Goal: Task Accomplishment & Management: Manage account settings

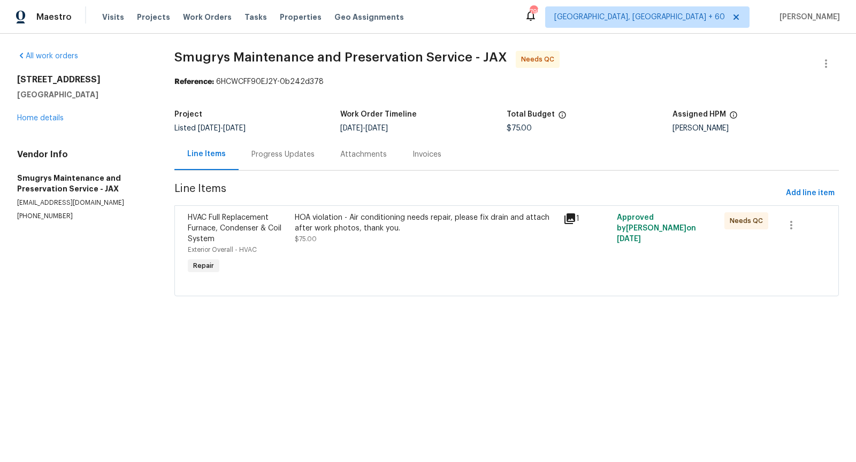
click at [278, 162] on div "Progress Updates" at bounding box center [283, 155] width 89 height 32
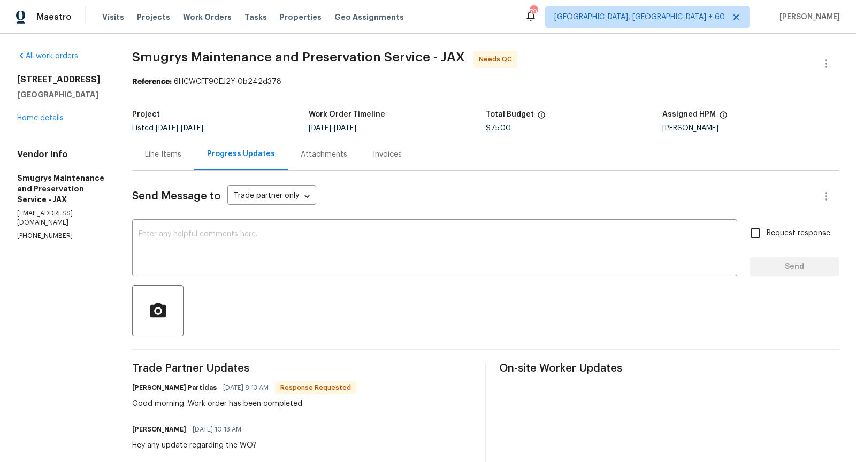
click at [204, 167] on div "Progress Updates" at bounding box center [241, 155] width 94 height 32
click at [178, 162] on div "Line Items" at bounding box center [163, 155] width 62 height 32
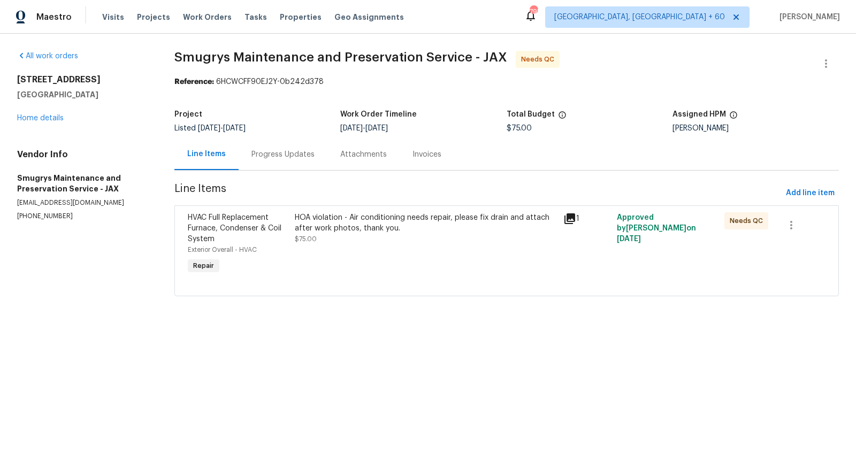
click at [326, 238] on div "HOA violation - Air conditioning needs repair, please fix drain and attach afte…" at bounding box center [426, 228] width 262 height 32
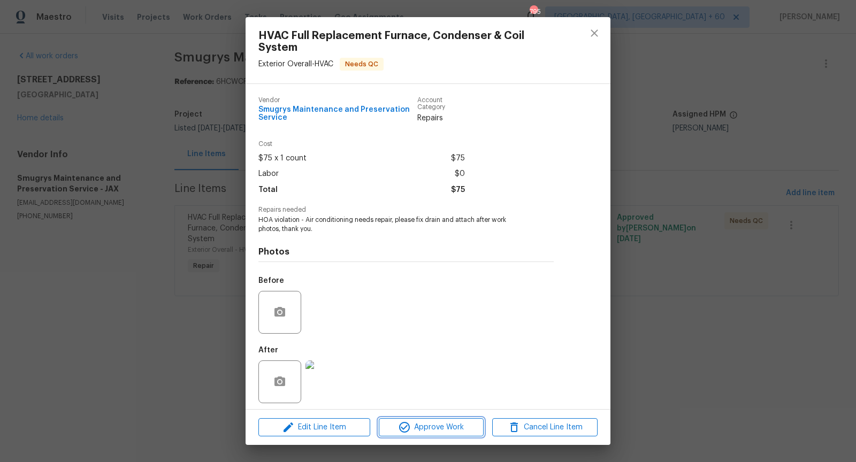
click at [438, 431] on span "Approve Work" at bounding box center [431, 427] width 99 height 13
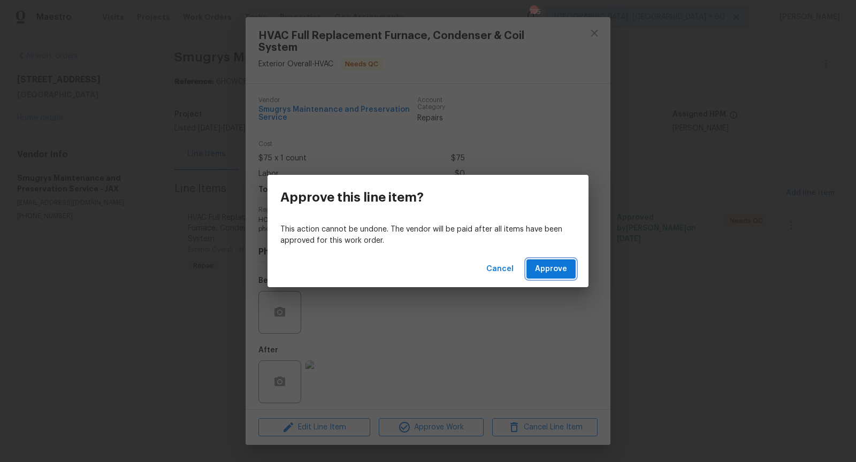
click at [555, 270] on span "Approve" at bounding box center [551, 269] width 32 height 13
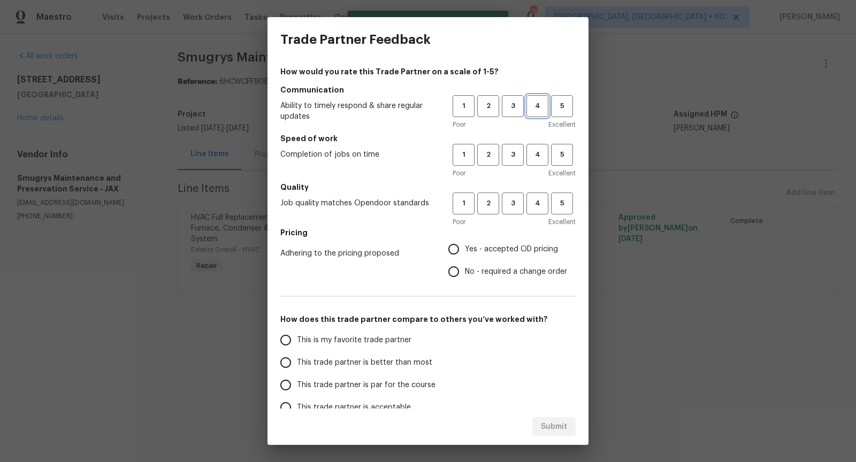
click at [534, 113] on button "4" at bounding box center [537, 106] width 22 height 22
click at [536, 160] on span "4" at bounding box center [537, 155] width 20 height 12
click at [535, 201] on span "4" at bounding box center [537, 203] width 20 height 12
click at [450, 246] on input "Yes - accepted OD pricing" at bounding box center [453, 249] width 22 height 22
radio input "true"
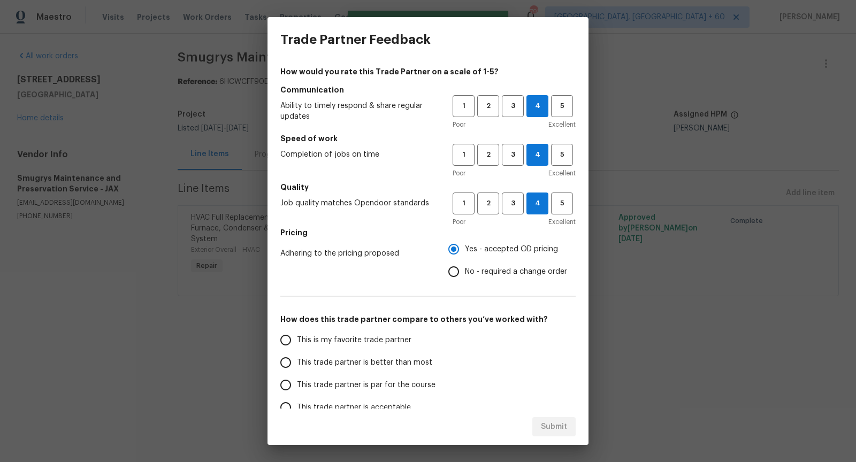
click at [279, 360] on input "This trade partner is better than most" at bounding box center [285, 362] width 22 height 22
click at [558, 427] on span "Submit" at bounding box center [554, 426] width 26 height 13
radio input "true"
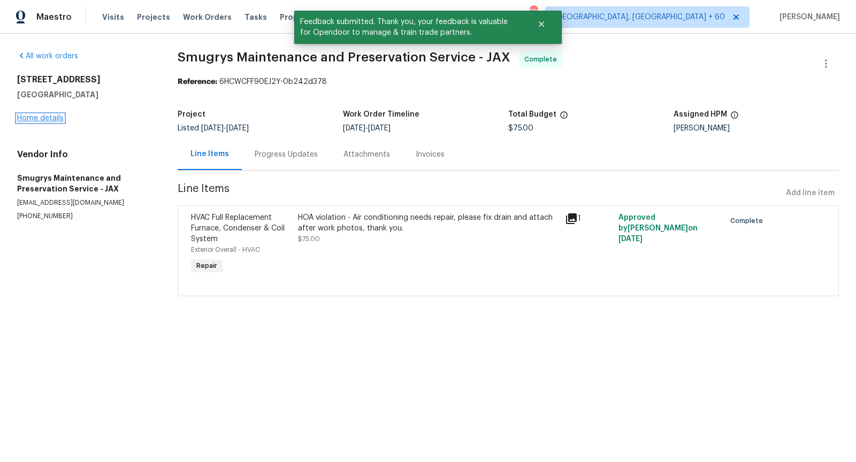
click at [45, 117] on link "Home details" at bounding box center [40, 117] width 47 height 7
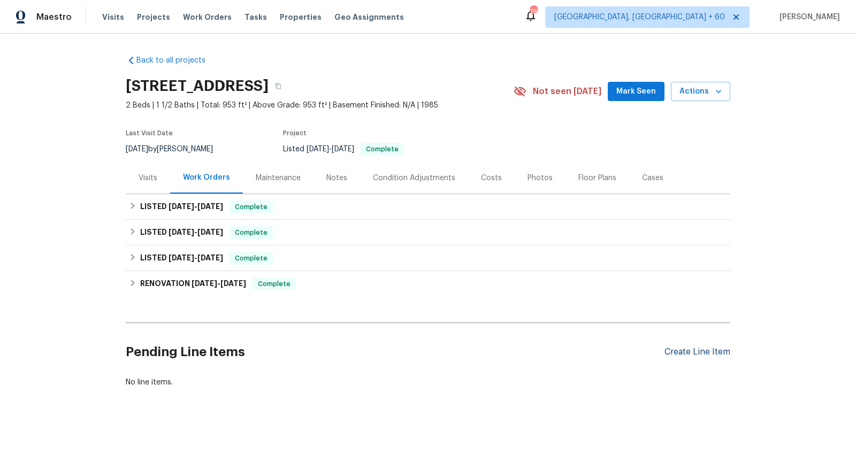
click at [702, 354] on div "Create Line Item" at bounding box center [697, 352] width 66 height 10
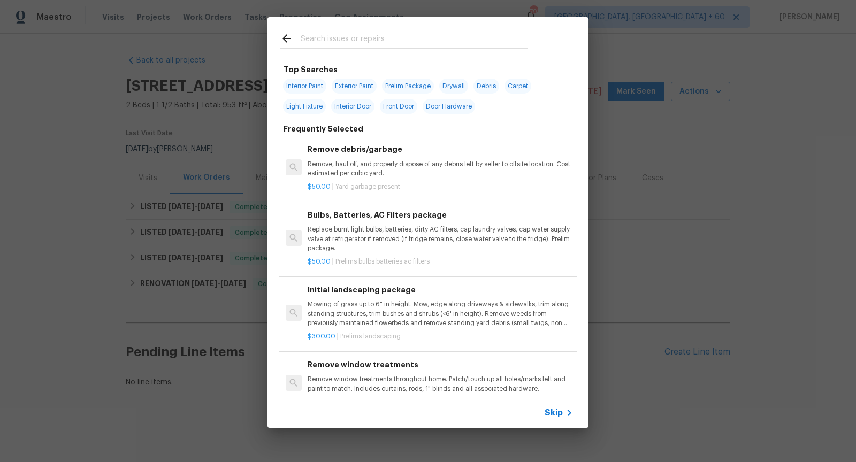
click at [569, 413] on icon at bounding box center [569, 412] width 13 height 13
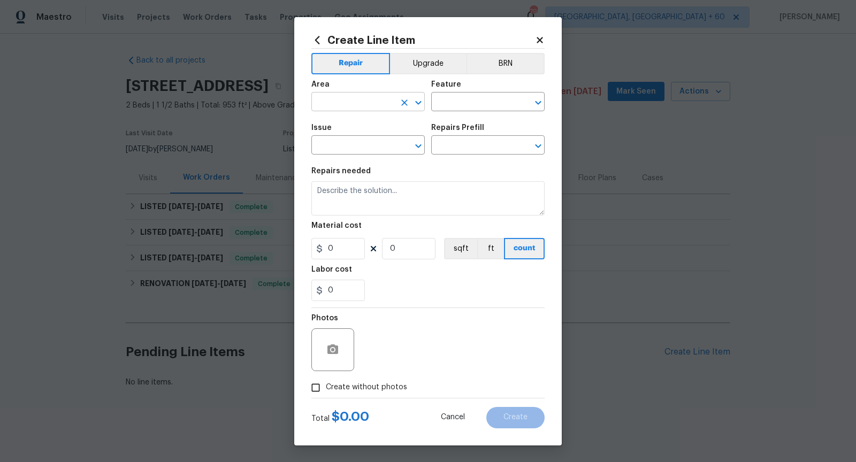
click at [420, 108] on icon "Open" at bounding box center [418, 102] width 13 height 13
click at [541, 106] on icon "Open" at bounding box center [538, 102] width 13 height 13
type input "Exterior Overall"
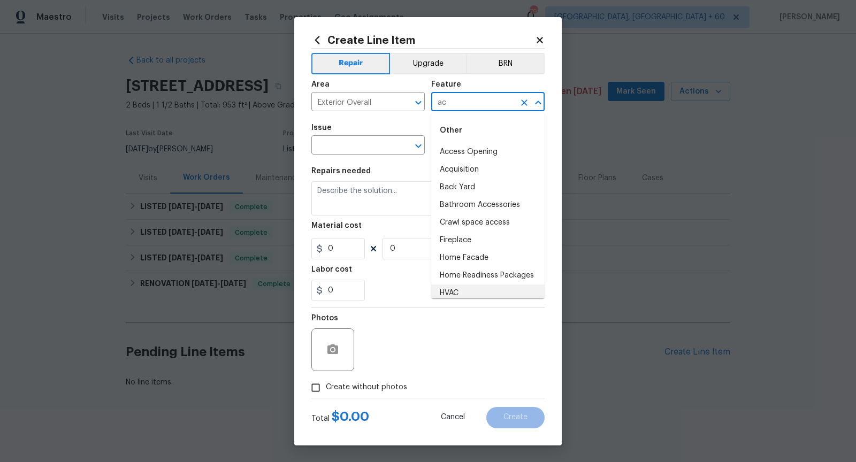
scroll to position [4, 0]
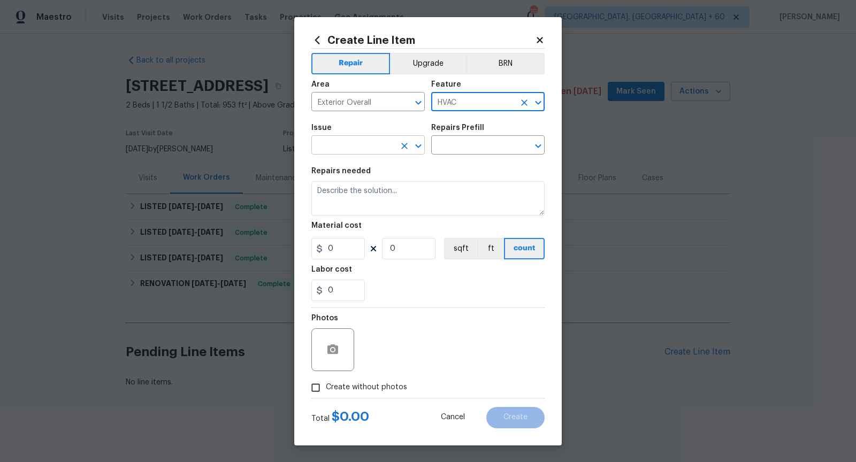
click at [416, 150] on icon "Open" at bounding box center [418, 146] width 13 height 13
type input "HVAC"
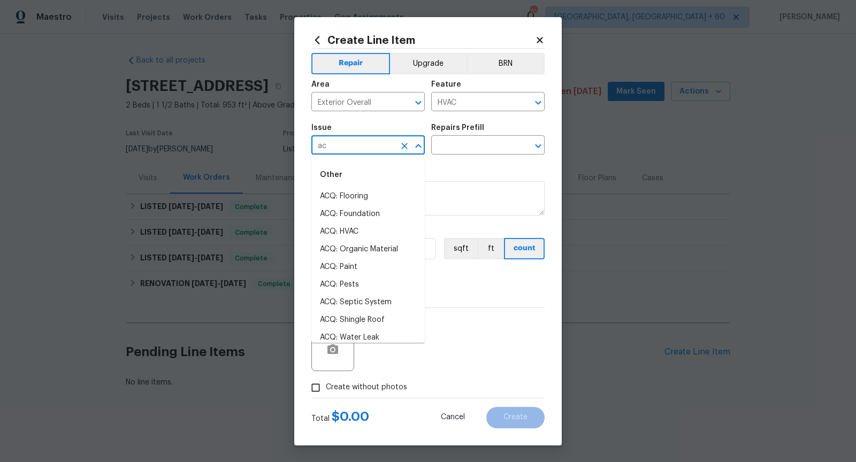
type input "a"
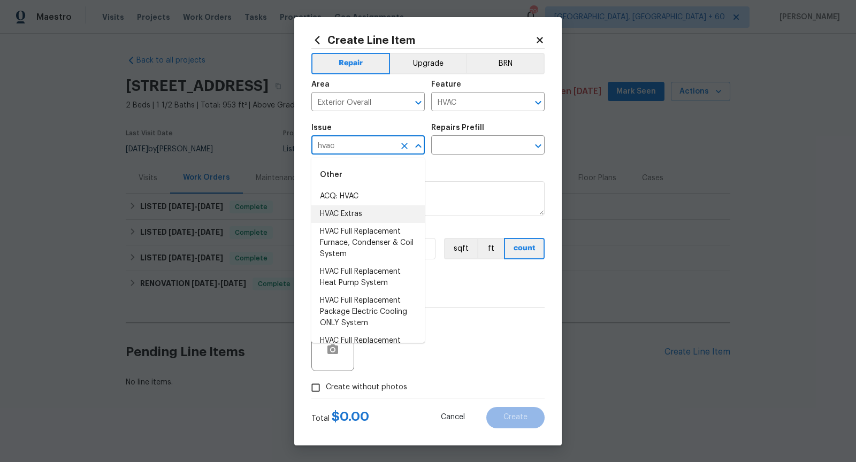
click at [375, 210] on li "HVAC Extras" at bounding box center [367, 214] width 113 height 18
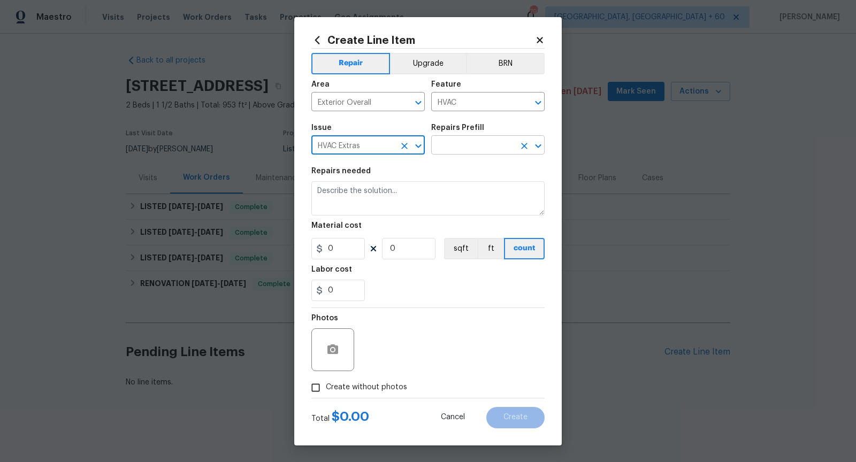
click at [533, 151] on icon "Open" at bounding box center [538, 146] width 13 height 13
type input "HVAC Extras"
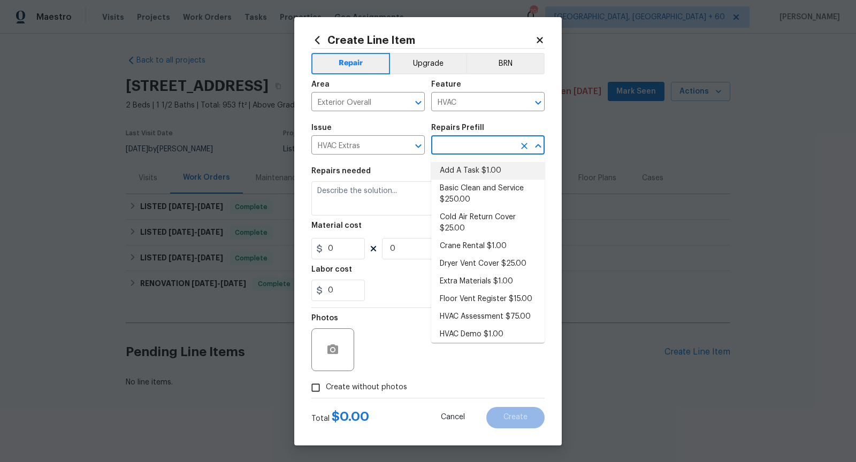
click at [483, 172] on li "Add A Task $1.00" at bounding box center [487, 171] width 113 height 18
type input "Add A Task $1.00"
type textarea "HPM to detail"
type input "1"
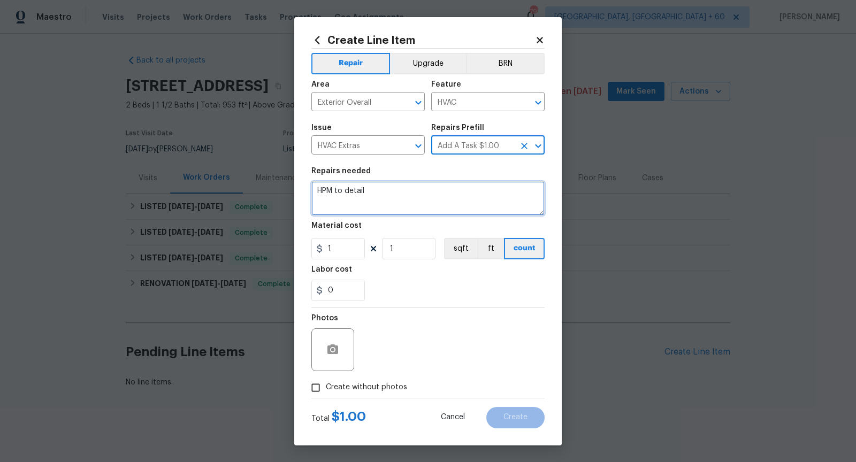
click at [423, 193] on textarea "HPM to detail" at bounding box center [427, 198] width 233 height 34
type textarea "HOA Violation - Please fix AC exterior drain, its broken behind the siding."
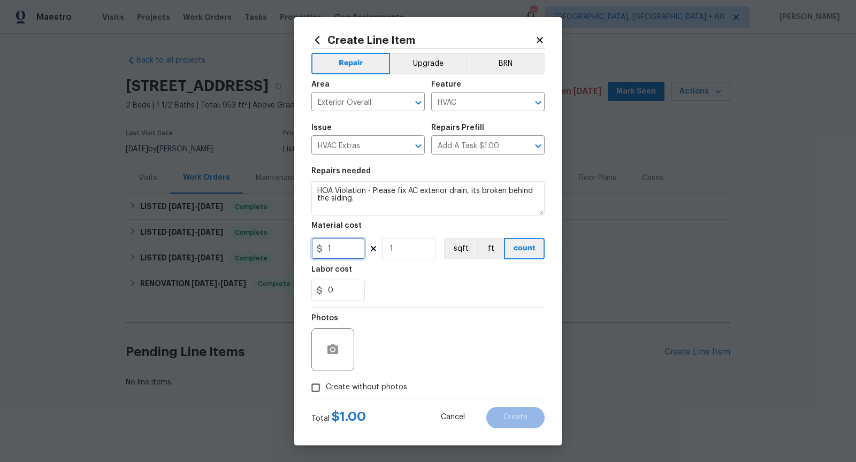
click at [349, 248] on input "1" at bounding box center [337, 248] width 53 height 21
type input "75"
click at [334, 334] on div at bounding box center [332, 349] width 43 height 43
click at [334, 339] on button "button" at bounding box center [333, 350] width 26 height 26
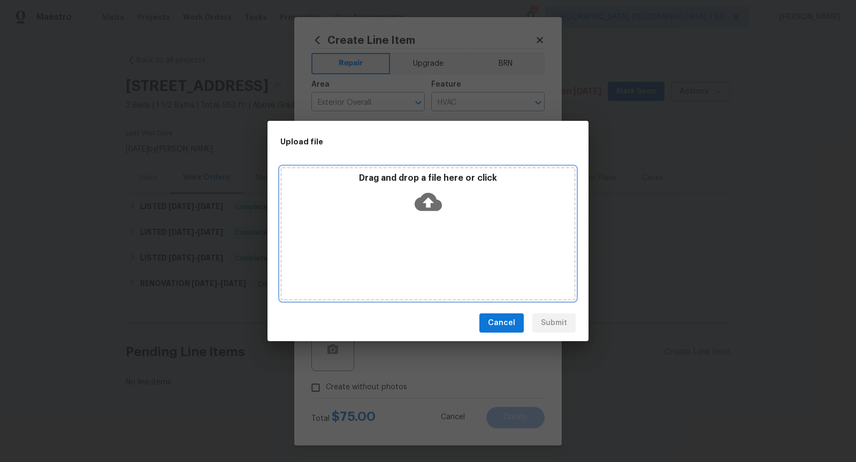
click at [423, 200] on icon at bounding box center [428, 202] width 27 height 18
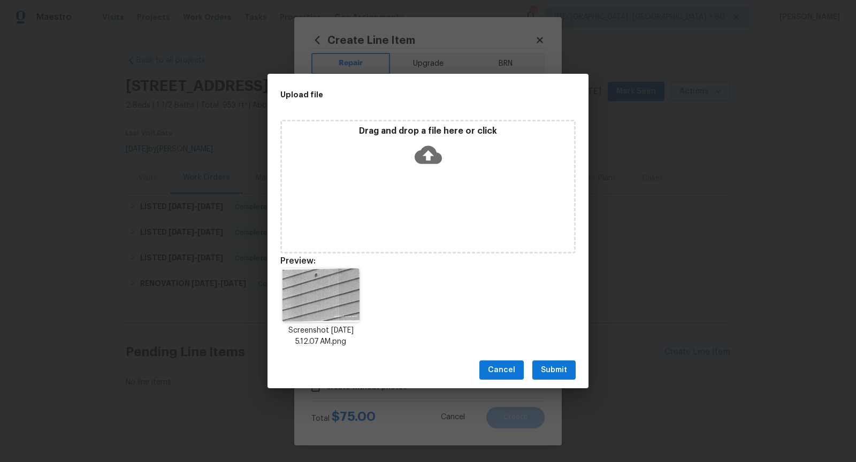
click at [564, 364] on span "Submit" at bounding box center [554, 370] width 26 height 13
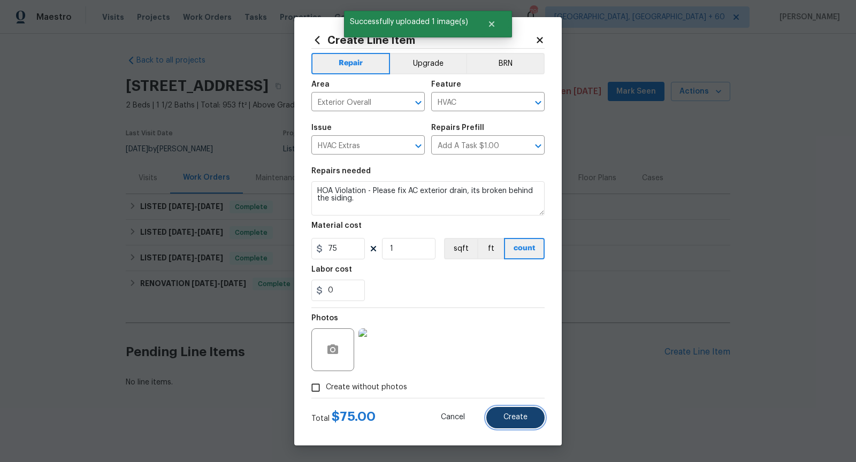
click at [524, 419] on span "Create" at bounding box center [515, 417] width 24 height 8
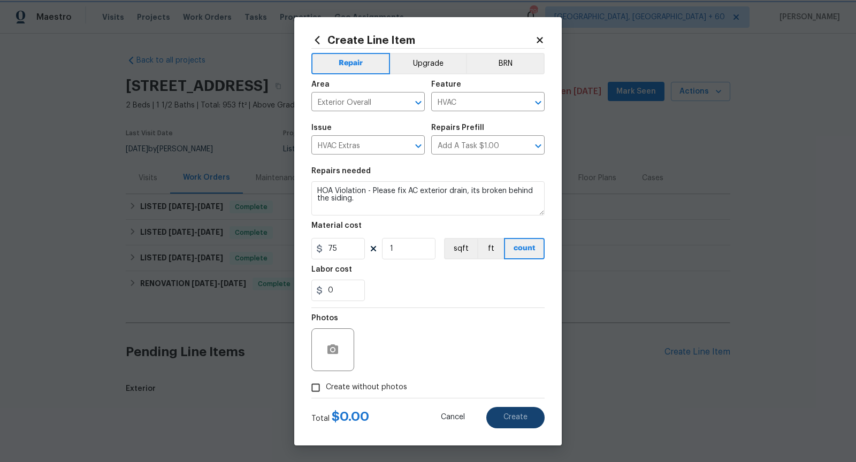
type input "0"
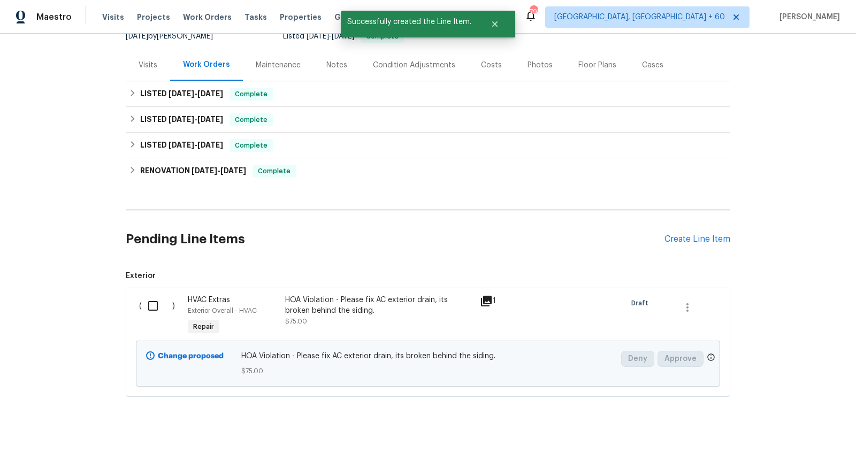
scroll to position [118, 0]
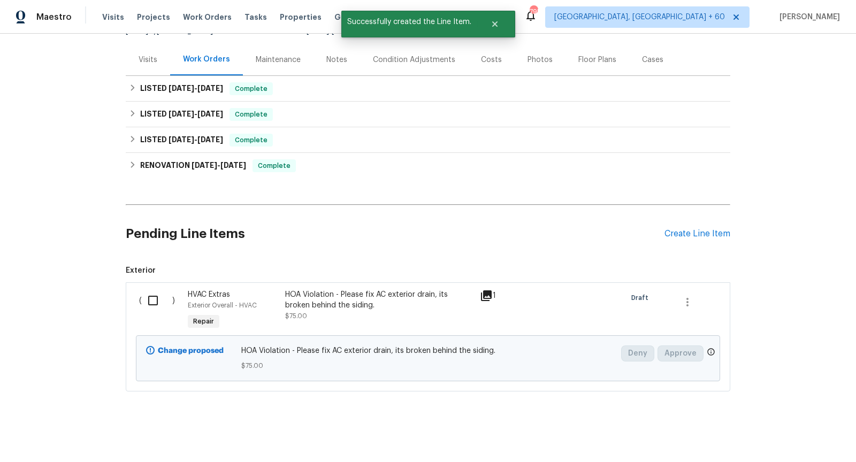
click at [157, 300] on input "checkbox" at bounding box center [157, 300] width 30 height 22
checkbox input "true"
click at [792, 435] on span "Create Work Order" at bounding box center [794, 435] width 71 height 13
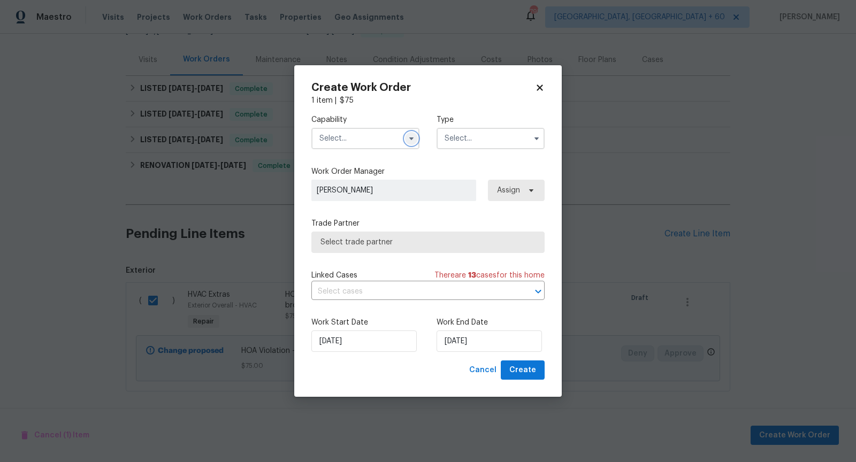
click at [410, 134] on icon "button" at bounding box center [411, 138] width 9 height 9
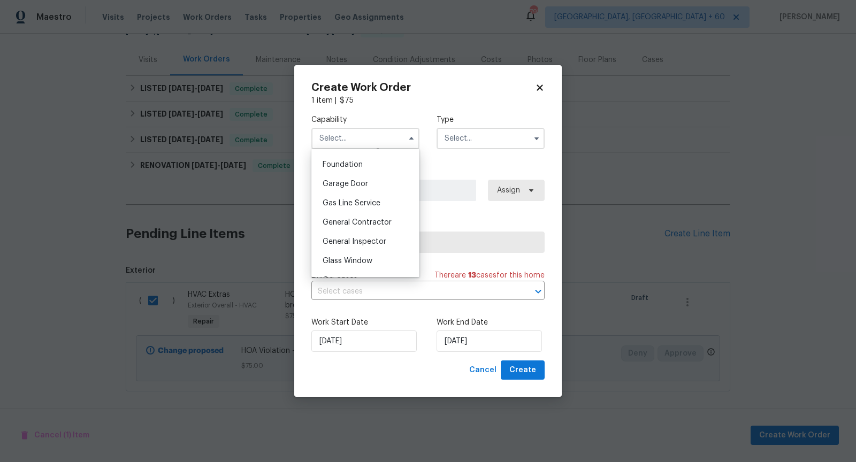
scroll to position [451, 0]
click at [363, 222] on span "General Contractor" at bounding box center [357, 221] width 69 height 7
type input "General Contractor"
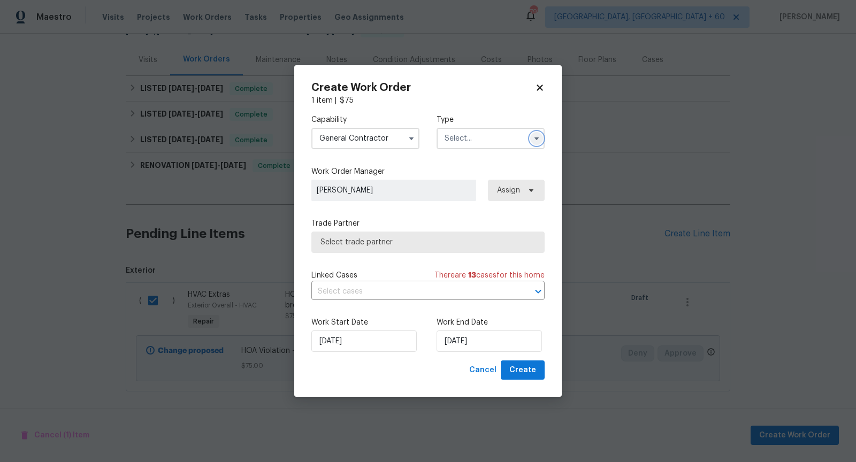
click at [538, 136] on icon "button" at bounding box center [536, 138] width 9 height 9
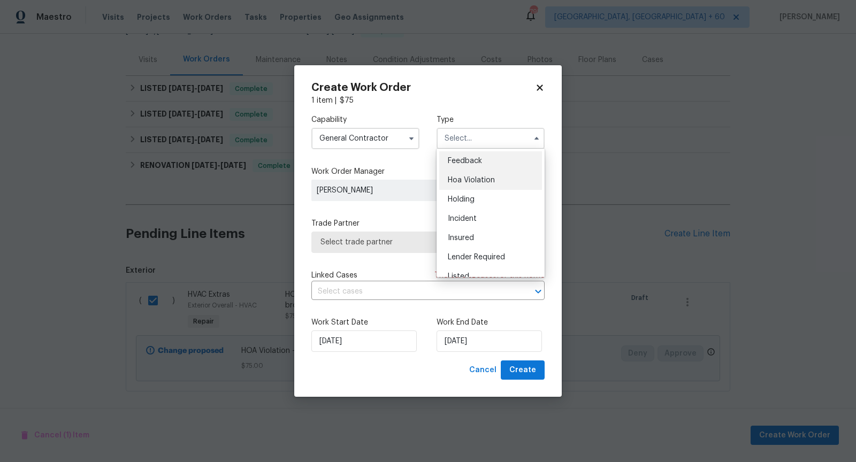
click at [485, 176] on div "Hoa Violation" at bounding box center [490, 180] width 103 height 19
type input "Hoa Violation"
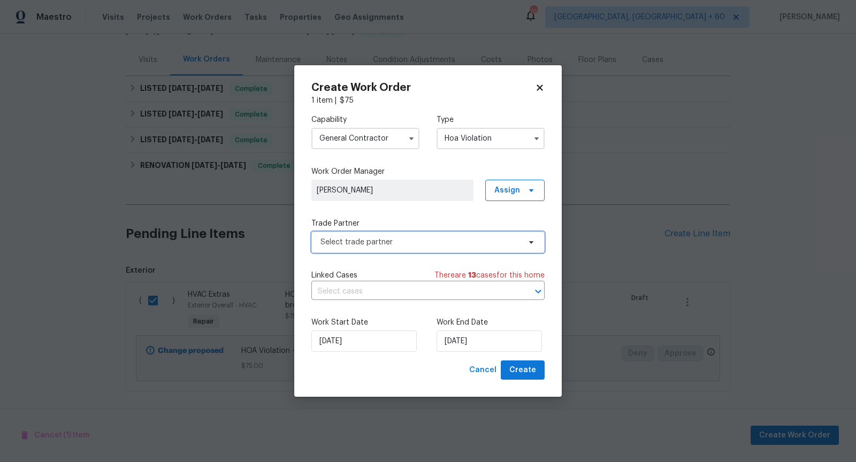
click at [436, 244] on span "Select trade partner" at bounding box center [420, 242] width 200 height 11
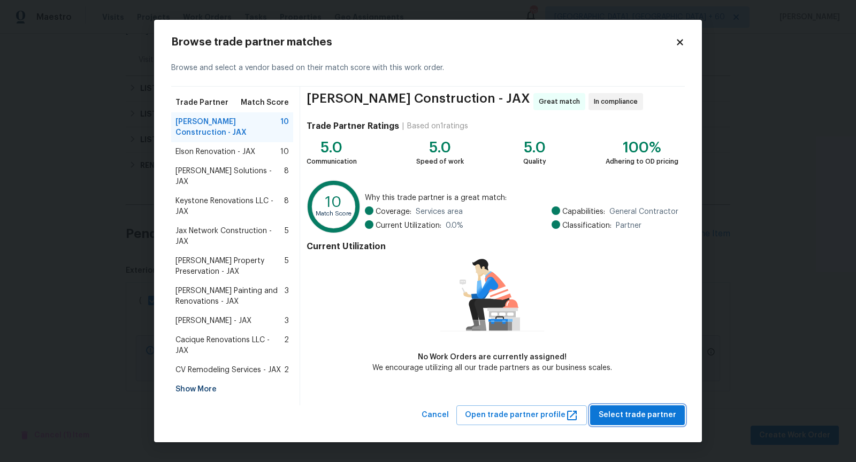
click at [645, 409] on span "Select trade partner" at bounding box center [638, 415] width 78 height 13
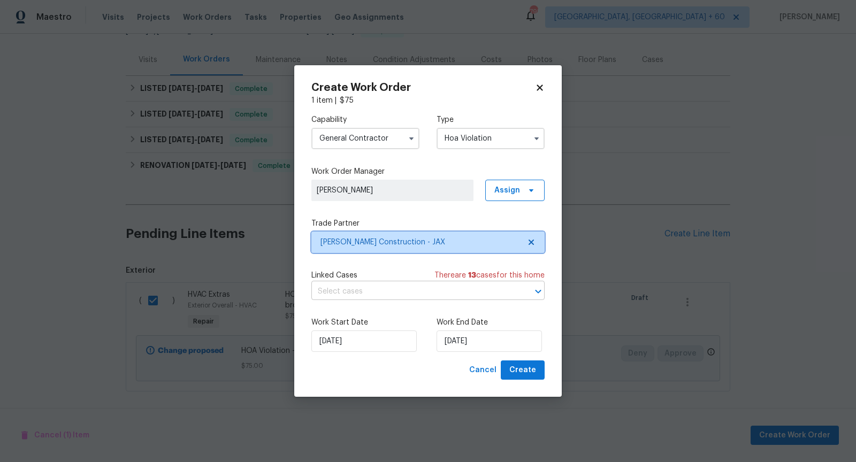
click at [534, 293] on icon "Open" at bounding box center [538, 291] width 13 height 13
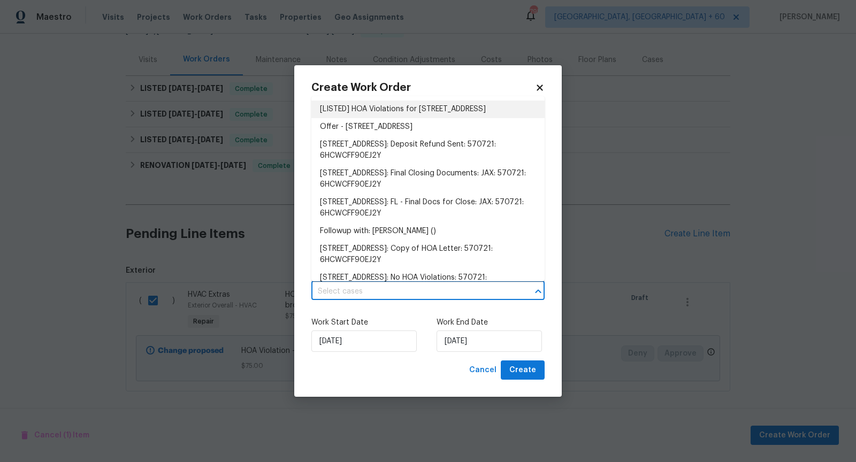
click at [409, 113] on li "[LISTED] HOA Violations for 111 E 1st St Apt 10, Jacksonville, FL 32206" at bounding box center [427, 110] width 233 height 18
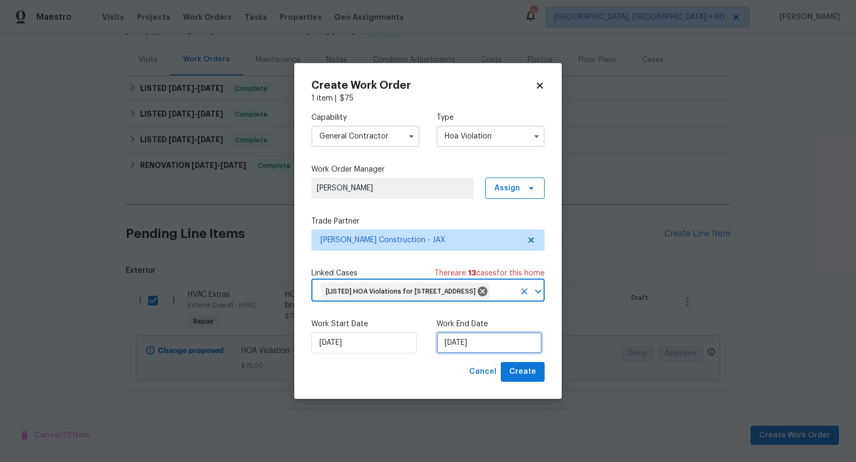
click at [467, 350] on input "29/08/2025" at bounding box center [488, 342] width 105 height 21
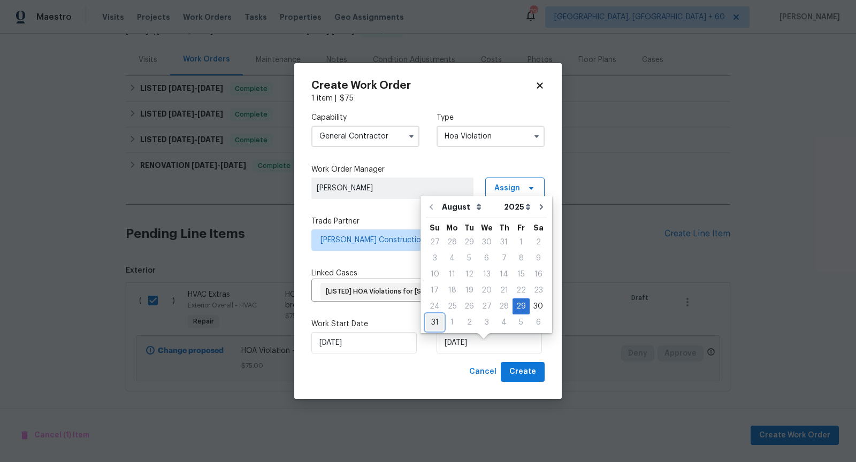
click at [432, 321] on div "31" at bounding box center [435, 322] width 18 height 15
type input "31/08/2025"
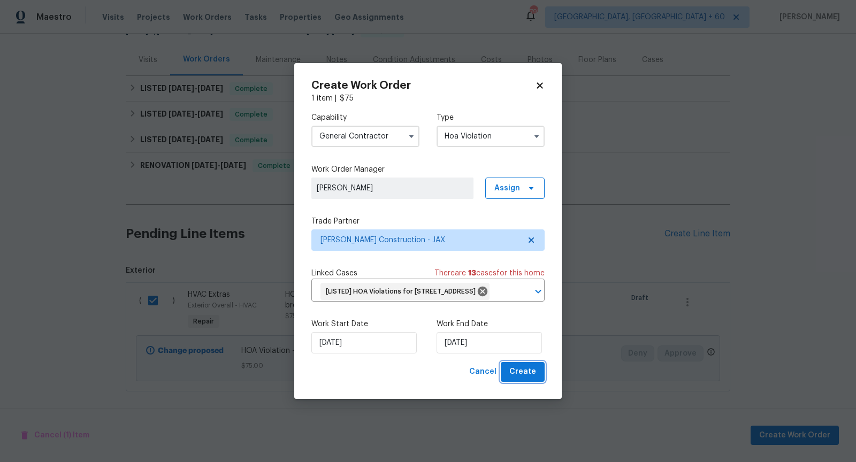
click at [521, 379] on span "Create" at bounding box center [522, 371] width 27 height 13
checkbox input "false"
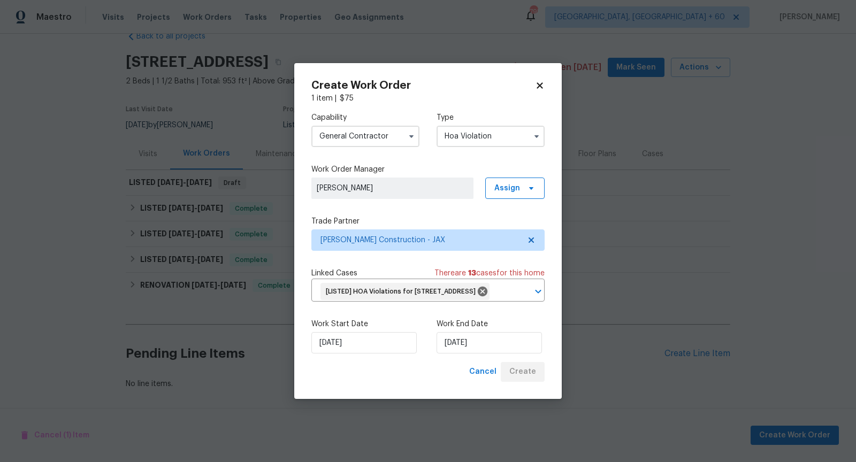
scroll to position [23, 0]
click at [521, 380] on div "Cancel Create" at bounding box center [505, 372] width 80 height 20
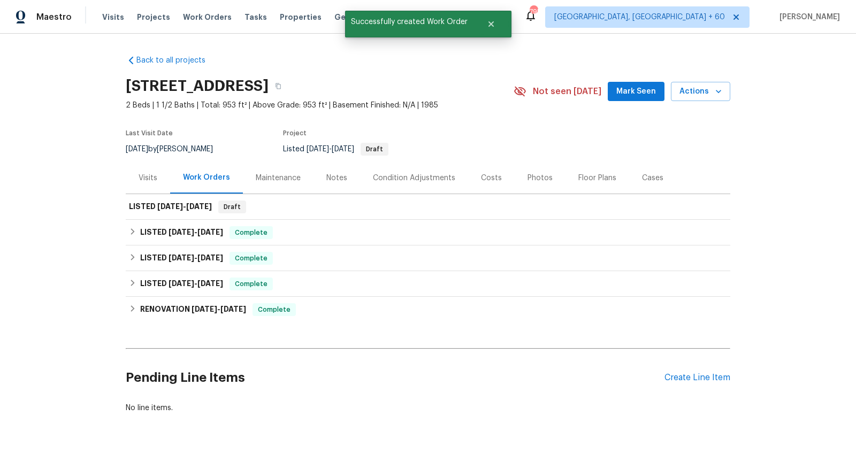
scroll to position [22, 0]
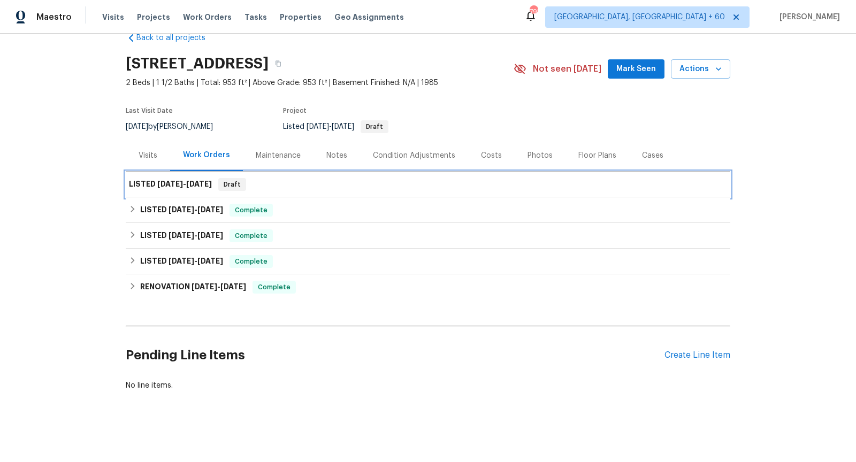
click at [267, 186] on div "LISTED 8/29/25 - 8/31/25 Draft" at bounding box center [428, 184] width 598 height 13
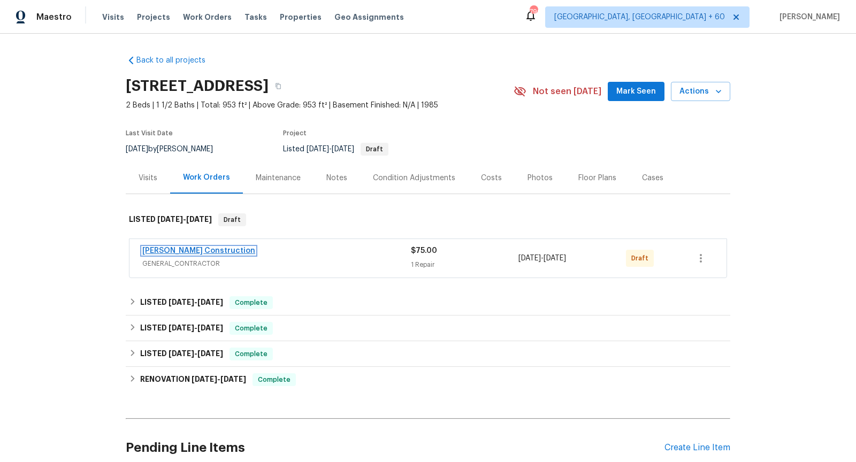
click at [216, 252] on link "Dehlinger Construction" at bounding box center [198, 250] width 113 height 7
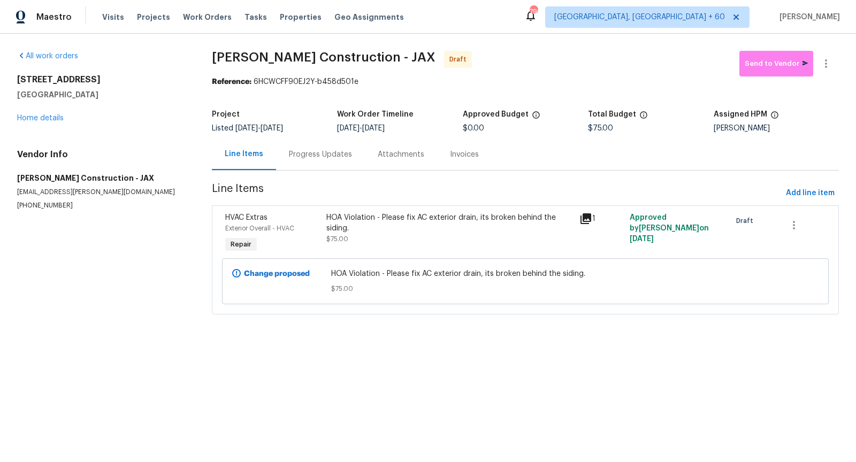
click at [311, 160] on div "Progress Updates" at bounding box center [320, 155] width 89 height 32
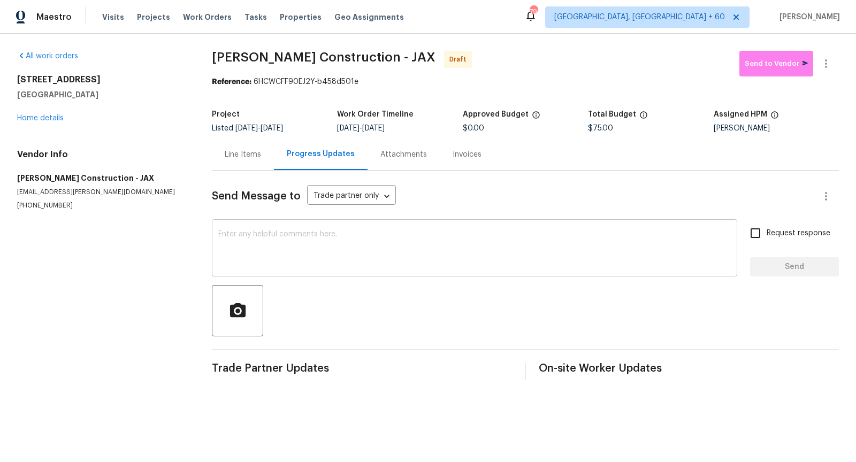
click at [348, 250] on textarea at bounding box center [474, 249] width 512 height 37
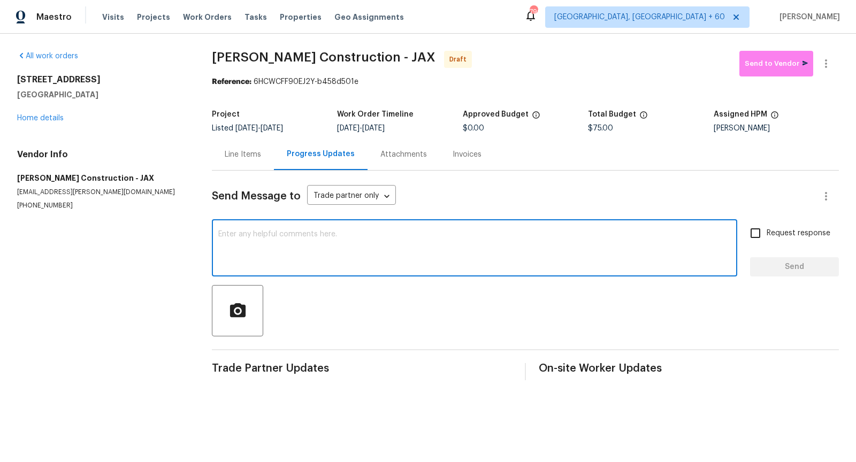
paste textarea "Hi, I'm [PERSON_NAME] from Opendoor. Just wanted to check if you received the w…"
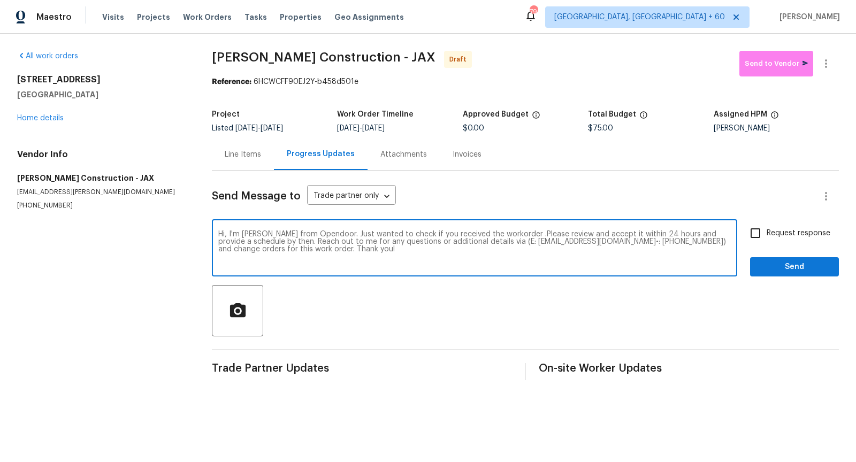
type textarea "Hi, I'm [PERSON_NAME] from Opendoor. Just wanted to check if you received the w…"
click at [754, 231] on input "Request response" at bounding box center [755, 233] width 22 height 22
checkbox input "true"
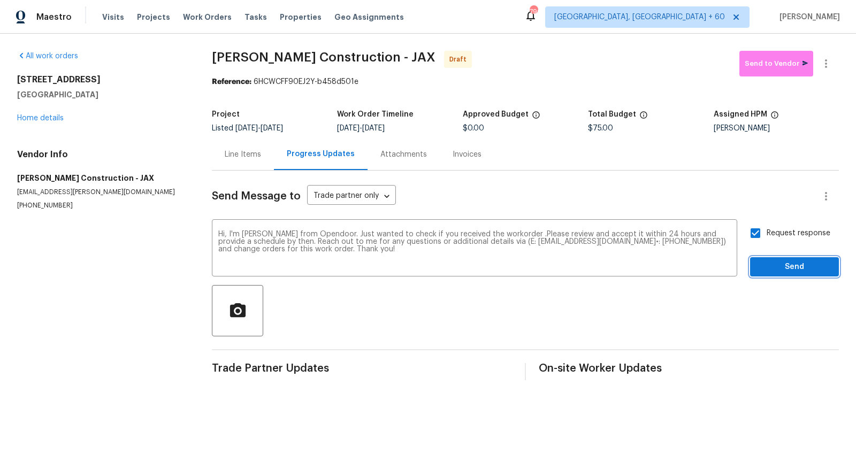
click at [763, 266] on span "Send" at bounding box center [794, 266] width 72 height 13
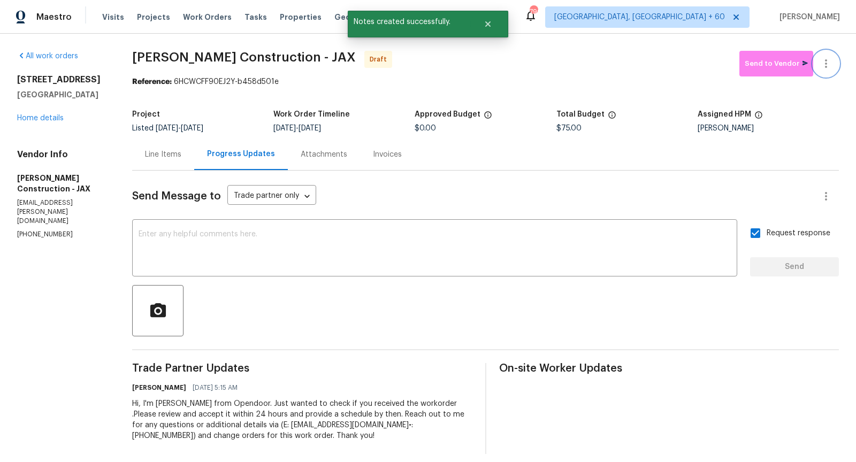
click at [825, 70] on button "button" at bounding box center [826, 64] width 26 height 26
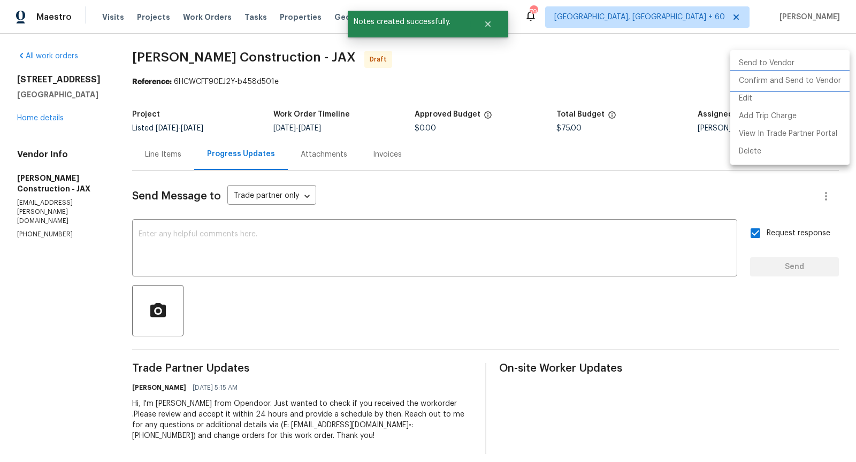
click at [772, 80] on li "Confirm and Send to Vendor" at bounding box center [789, 81] width 119 height 18
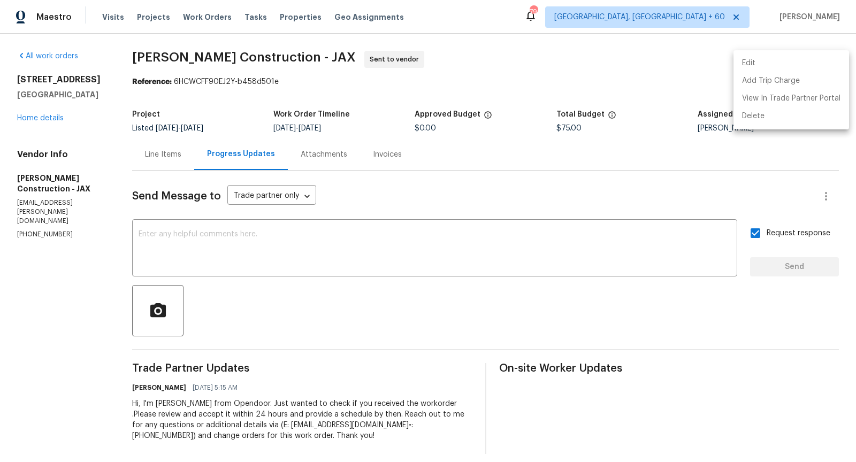
click at [44, 120] on div at bounding box center [428, 231] width 856 height 462
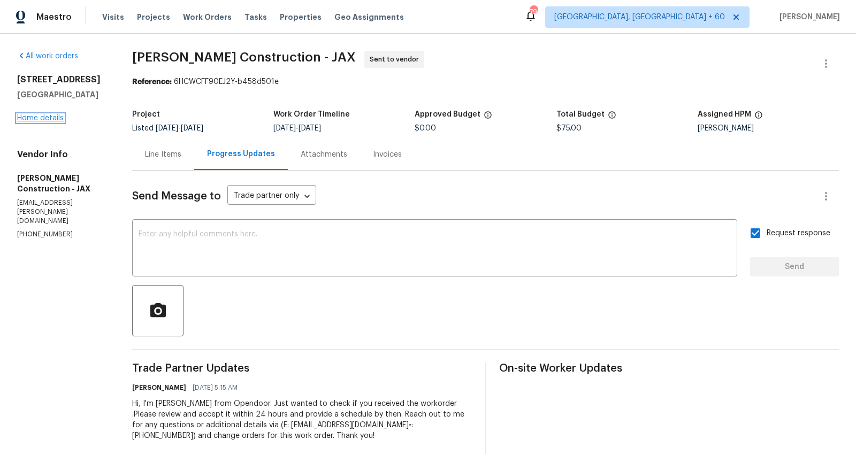
click at [33, 117] on link "Home details" at bounding box center [40, 117] width 47 height 7
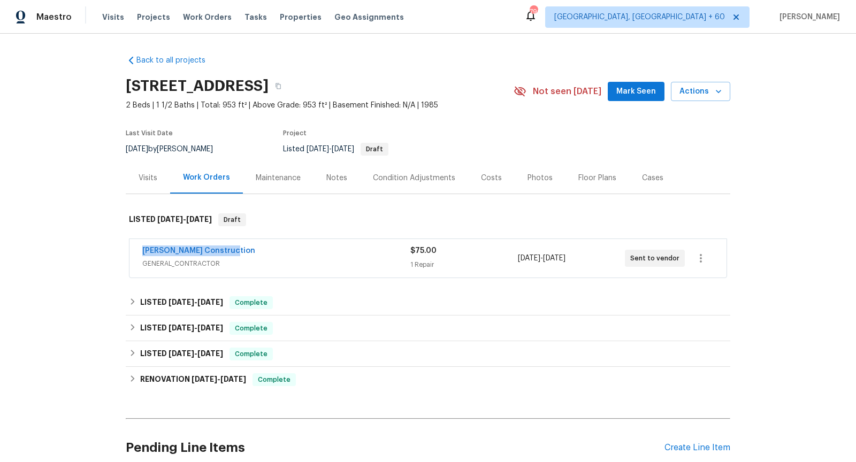
drag, startPoint x: 235, startPoint y: 251, endPoint x: 140, endPoint y: 246, distance: 94.8
click at [140, 246] on div "Dehlinger Construction GENERAL_CONTRACTOR $75.00 1 Repair 8/29/2025 - 8/31/2025…" at bounding box center [427, 258] width 597 height 39
copy link "Dehlinger Construction"
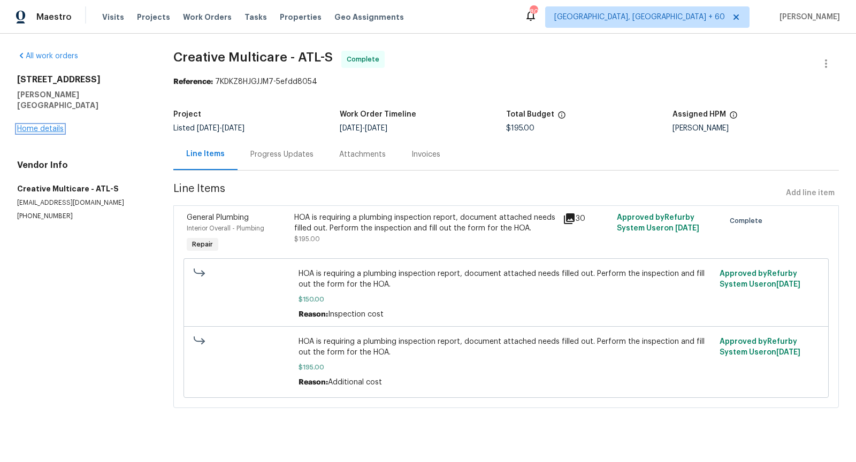
click at [53, 125] on link "Home details" at bounding box center [40, 128] width 47 height 7
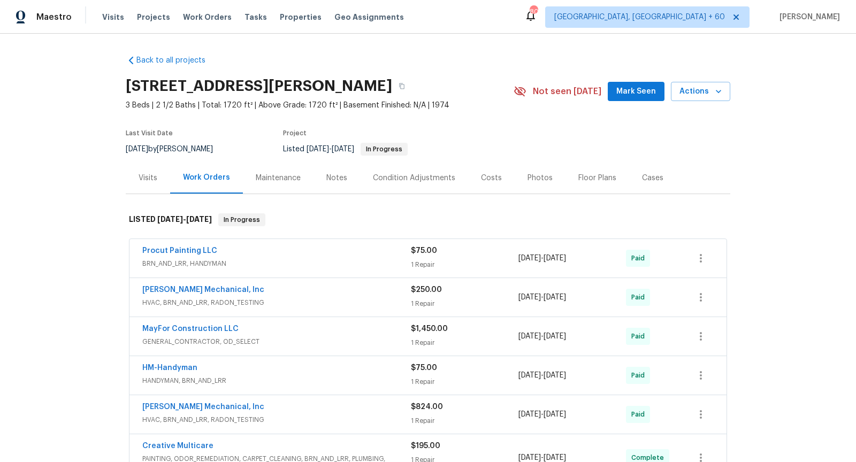
scroll to position [27, 0]
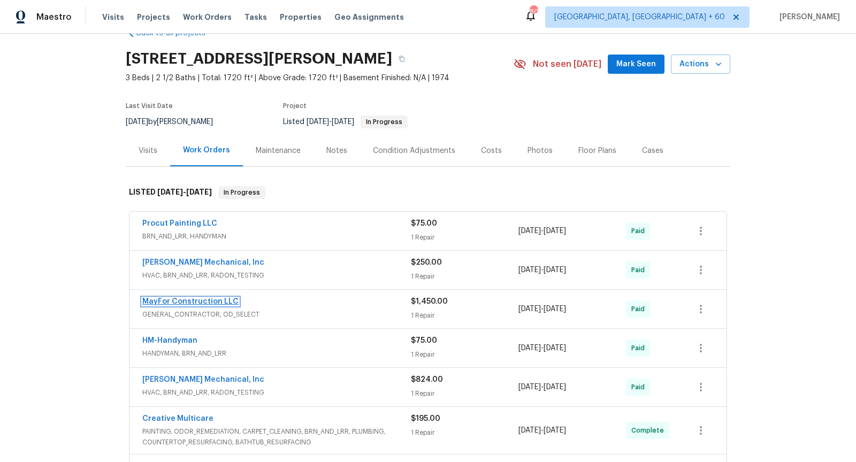
click at [208, 299] on link "MayFor Construction LLC" at bounding box center [190, 301] width 96 height 7
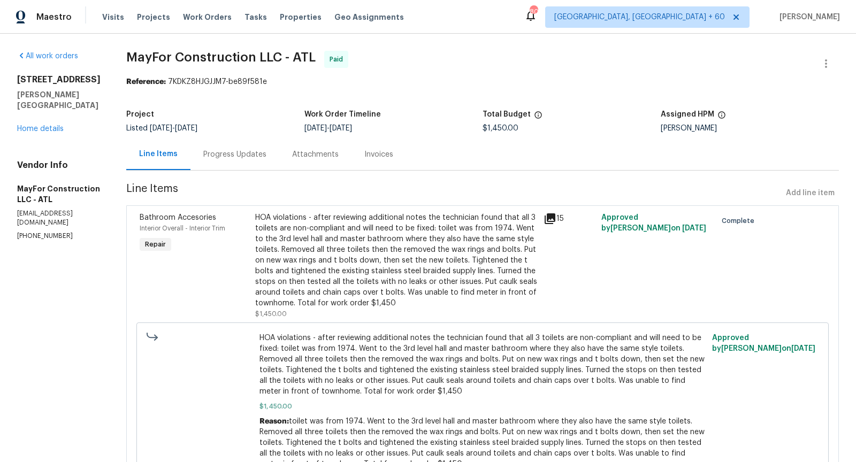
click at [388, 148] on div "Invoices" at bounding box center [378, 155] width 55 height 32
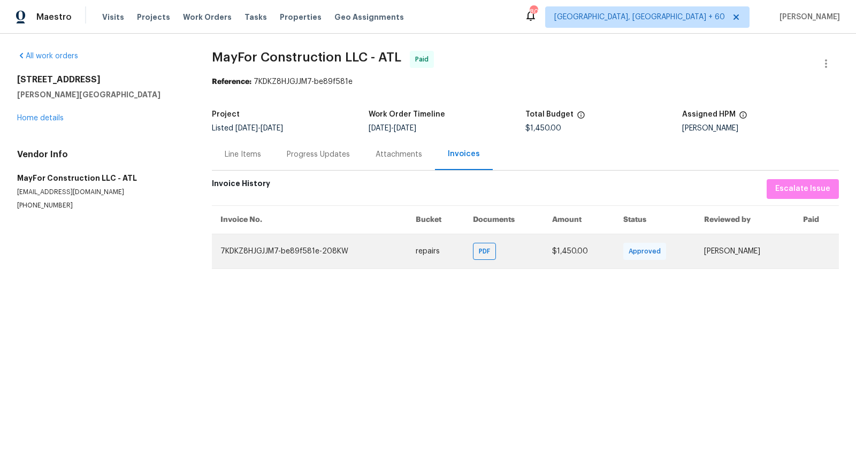
click at [308, 247] on td "7KDKZ8HJGJJM7-be89f581e-208KW" at bounding box center [309, 251] width 195 height 35
click at [479, 254] on span "PDF" at bounding box center [487, 251] width 16 height 11
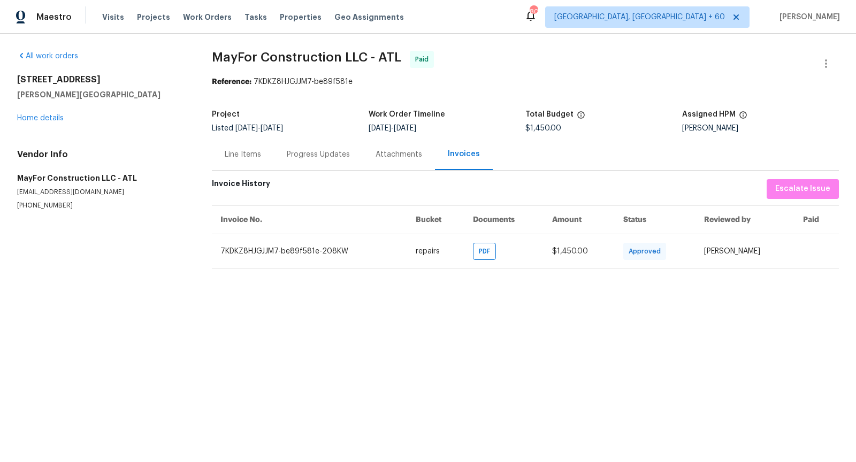
click at [308, 152] on div "Progress Updates" at bounding box center [318, 154] width 63 height 11
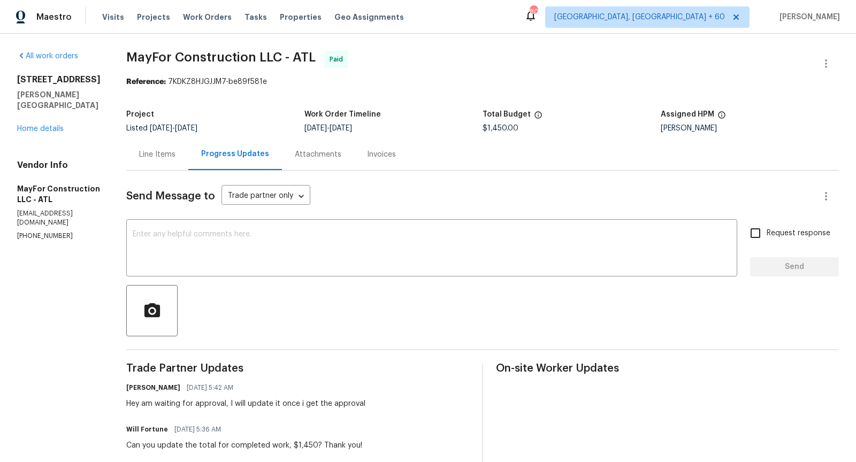
click at [186, 160] on div "Line Items" at bounding box center [157, 155] width 62 height 32
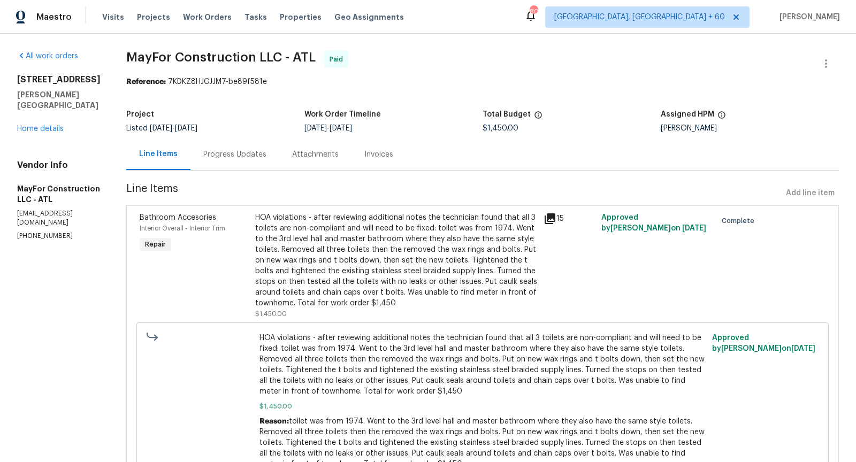
click at [556, 219] on icon at bounding box center [549, 218] width 13 height 13
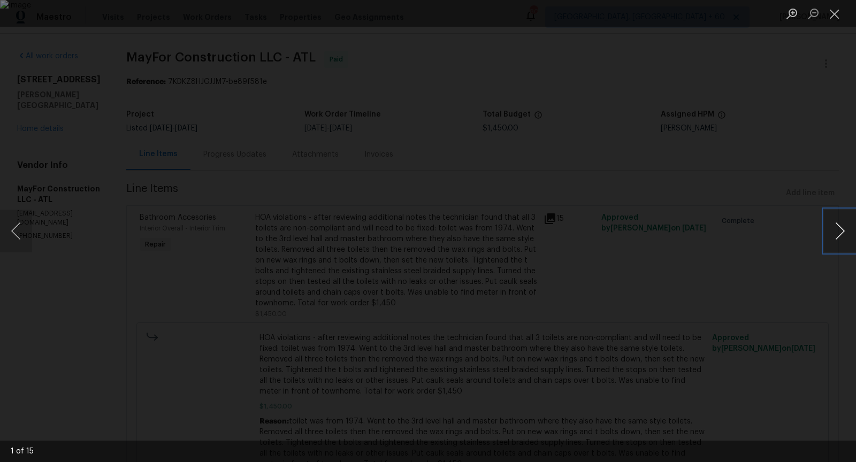
click at [837, 236] on button "Next image" at bounding box center [840, 231] width 32 height 43
click at [15, 225] on button "Previous image" at bounding box center [16, 231] width 32 height 43
click at [323, 247] on img "Lightbox" at bounding box center [428, 231] width 856 height 462
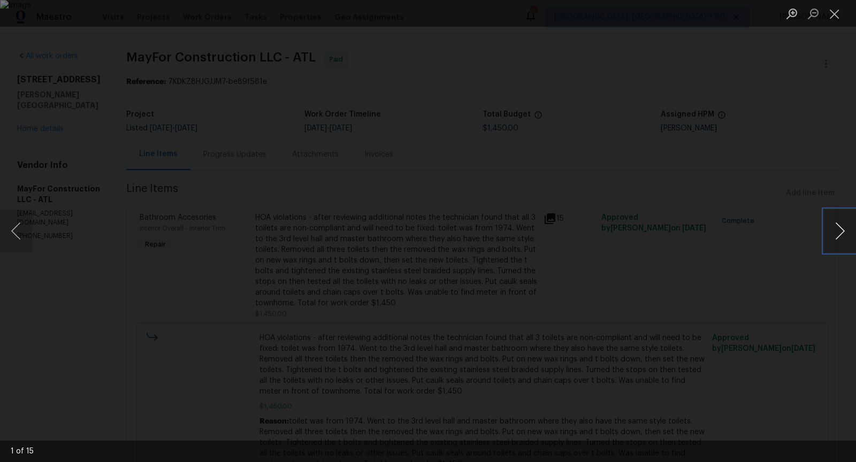
click at [849, 234] on button "Next image" at bounding box center [840, 231] width 32 height 43
click at [846, 239] on button "Next image" at bounding box center [840, 231] width 32 height 43
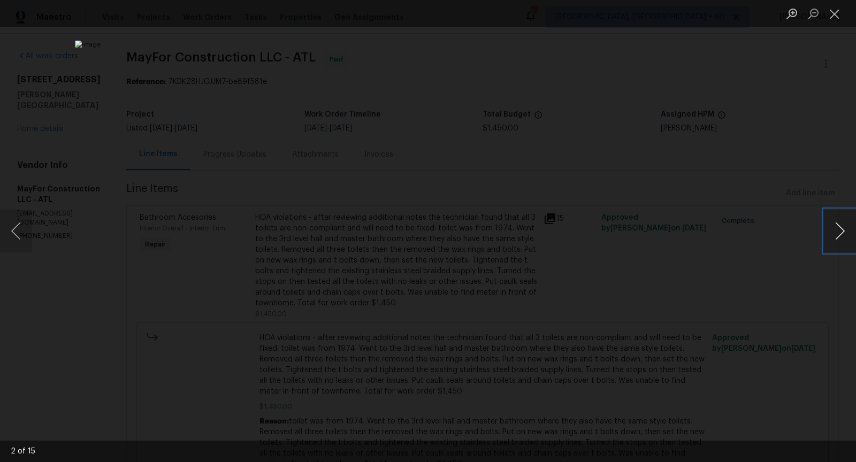
click at [846, 239] on button "Next image" at bounding box center [840, 231] width 32 height 43
click at [841, 239] on button "Next image" at bounding box center [840, 231] width 32 height 43
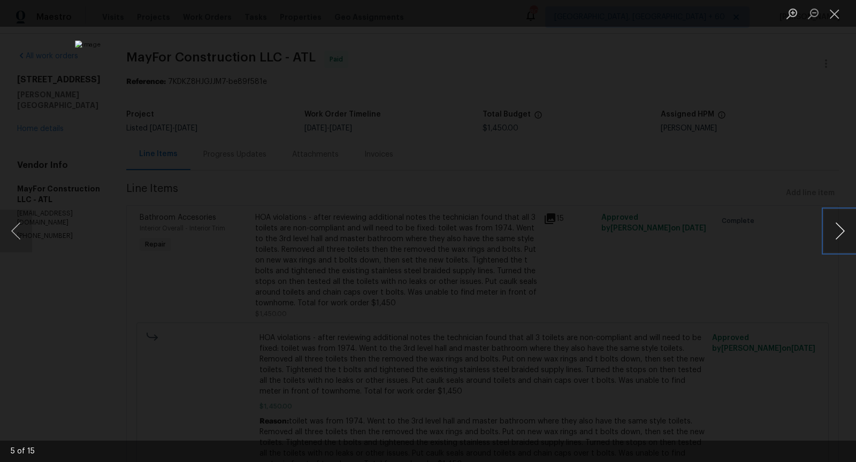
click at [841, 239] on button "Next image" at bounding box center [840, 231] width 32 height 43
click at [848, 225] on button "Next image" at bounding box center [840, 231] width 32 height 43
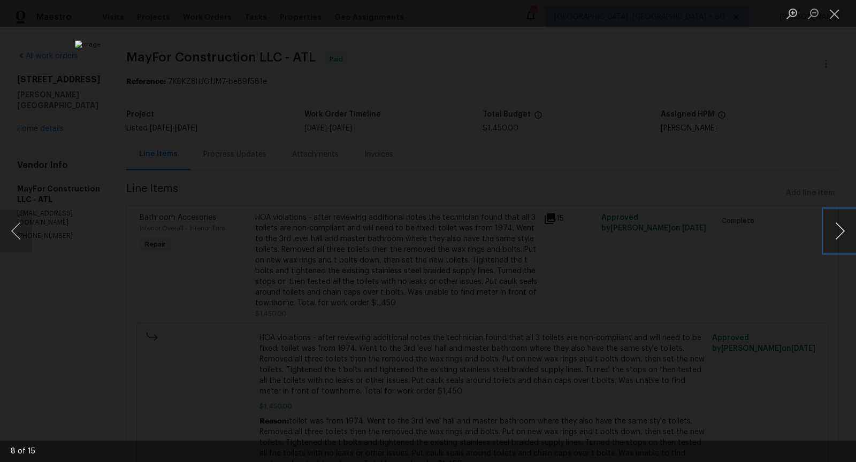
click at [848, 225] on button "Next image" at bounding box center [840, 231] width 32 height 43
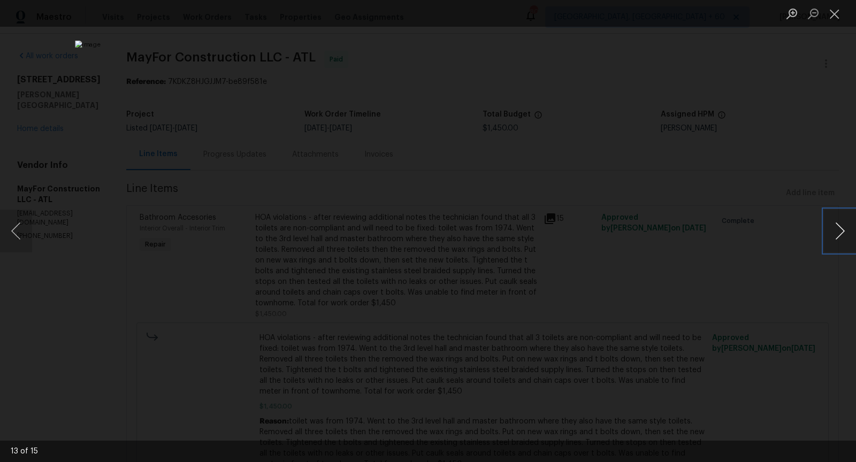
click at [848, 225] on button "Next image" at bounding box center [840, 231] width 32 height 43
click at [832, 16] on button "Close lightbox" at bounding box center [834, 13] width 21 height 19
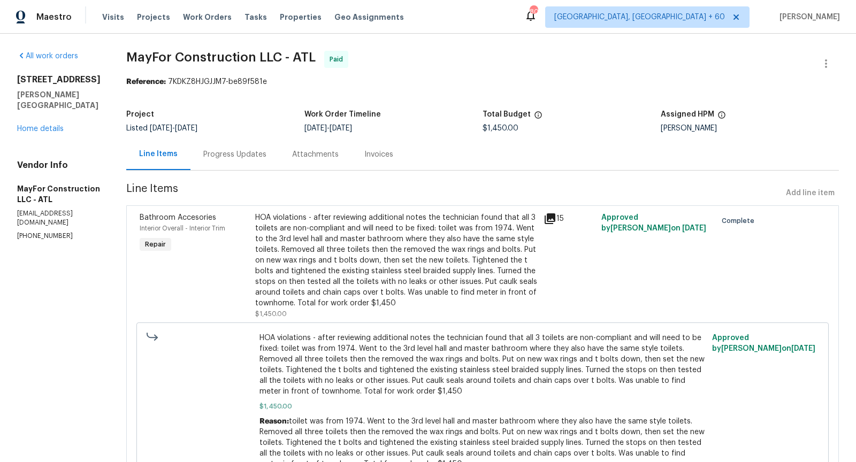
click at [393, 158] on div "Invoices" at bounding box center [378, 154] width 29 height 11
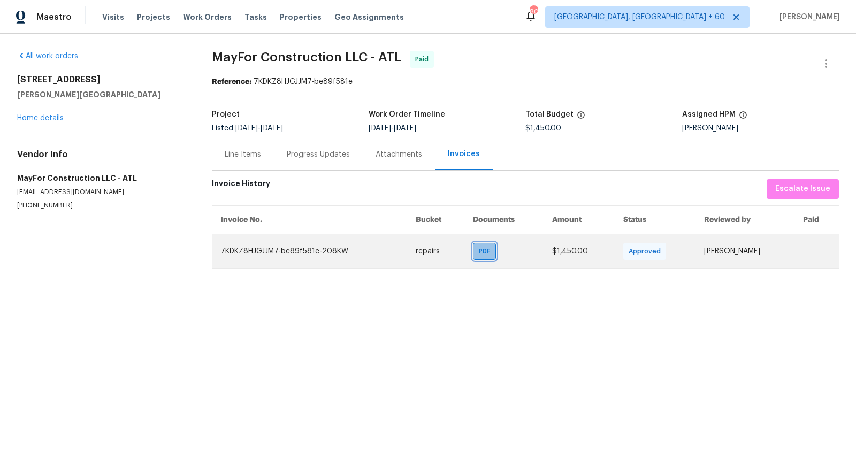
click at [479, 251] on span "PDF" at bounding box center [487, 251] width 16 height 11
